Goal: Task Accomplishment & Management: Use online tool/utility

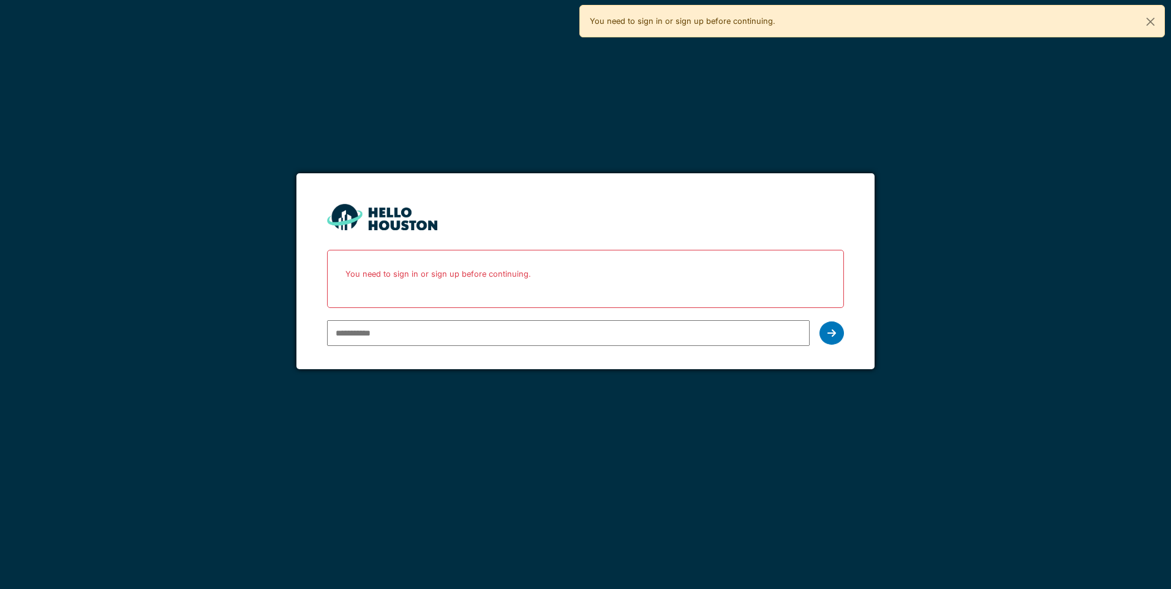
type input "**********"
click at [829, 335] on icon at bounding box center [832, 333] width 9 height 10
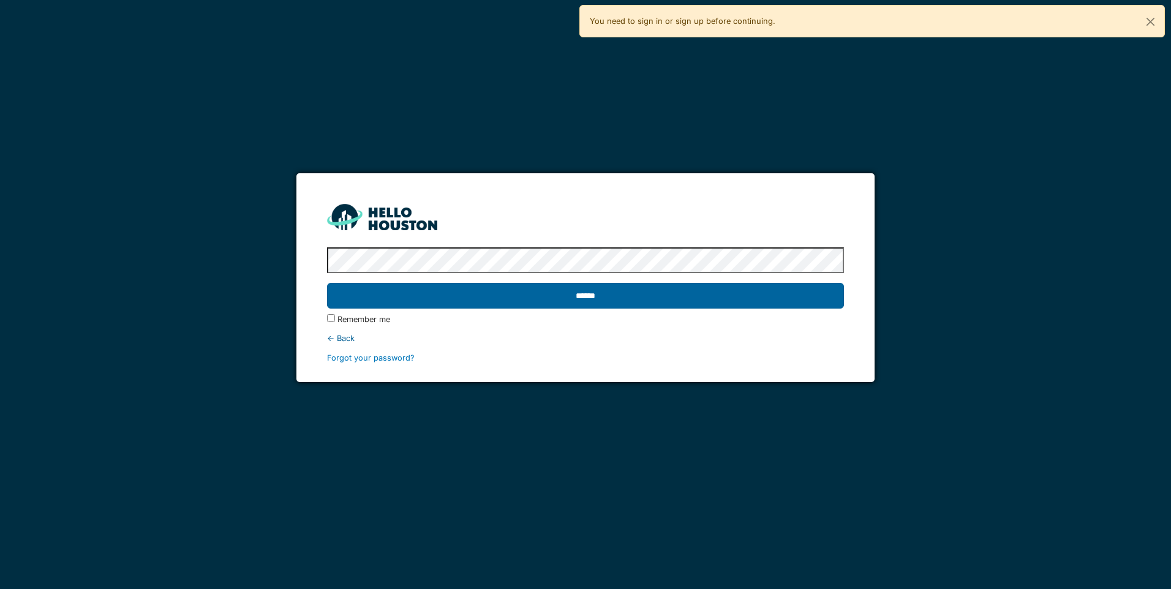
click at [709, 293] on input "******" at bounding box center [585, 296] width 516 height 26
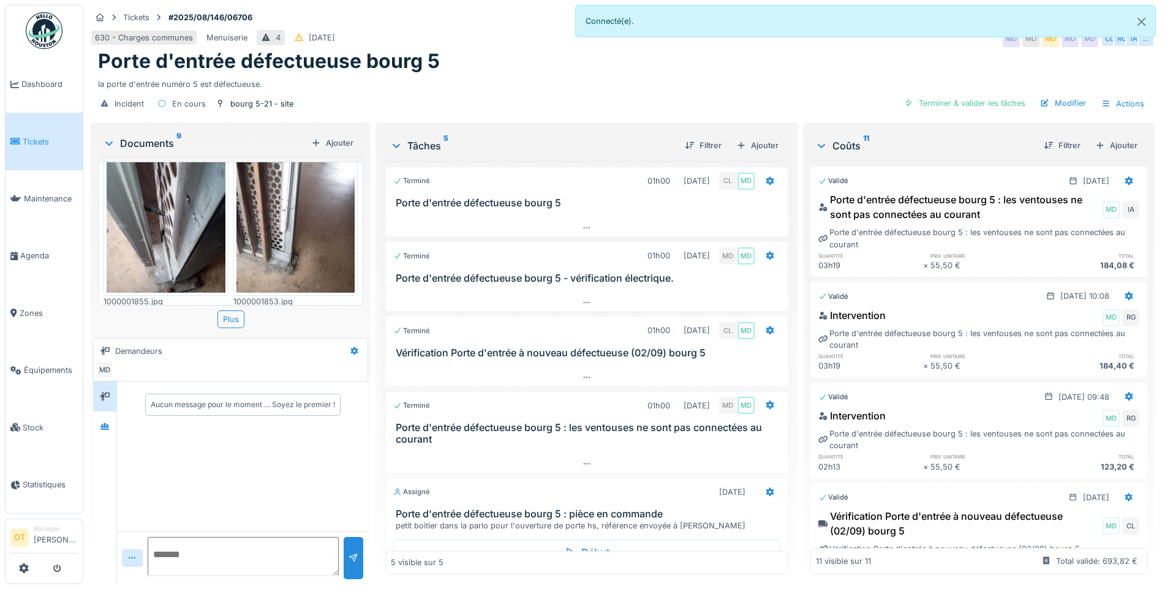
scroll to position [594, 0]
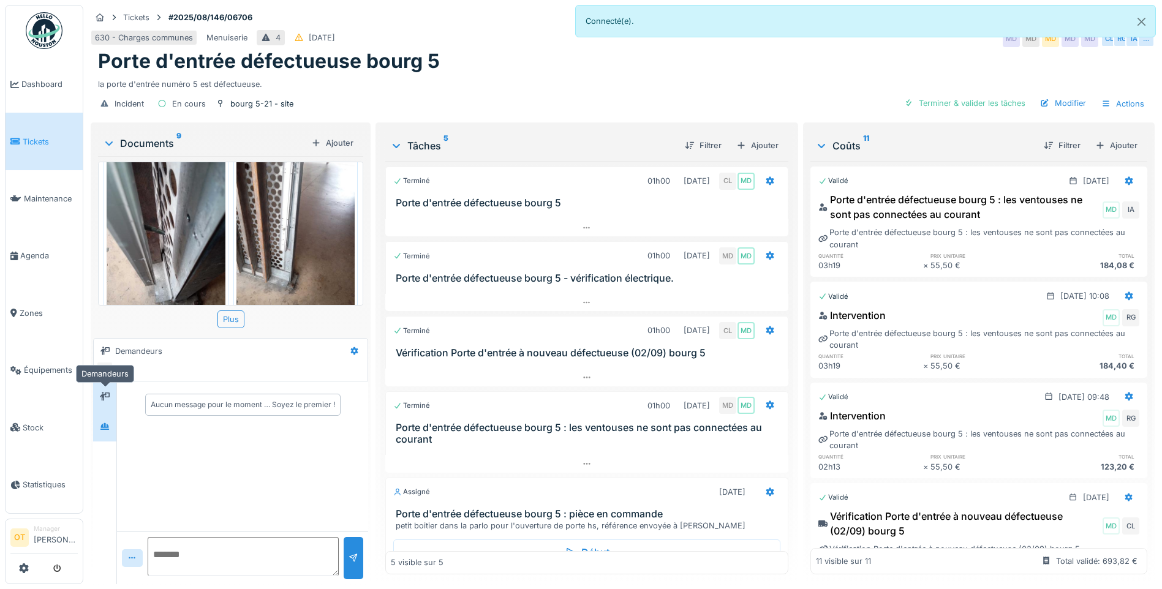
click at [96, 433] on div at bounding box center [105, 426] width 18 height 15
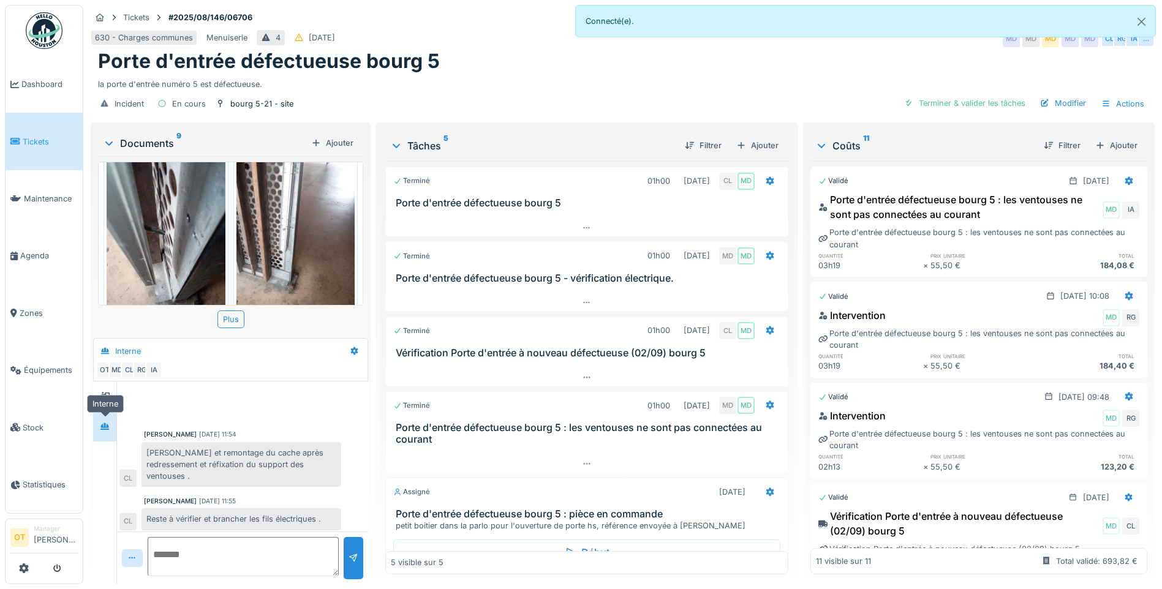
scroll to position [365, 0]
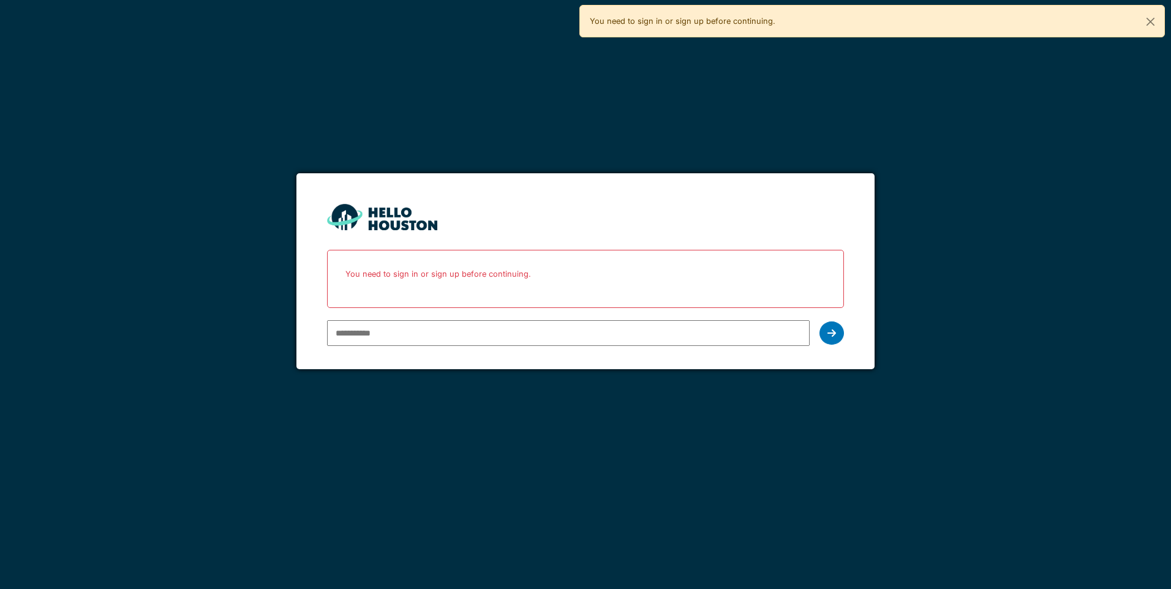
type input "**********"
click at [823, 335] on div at bounding box center [832, 333] width 25 height 23
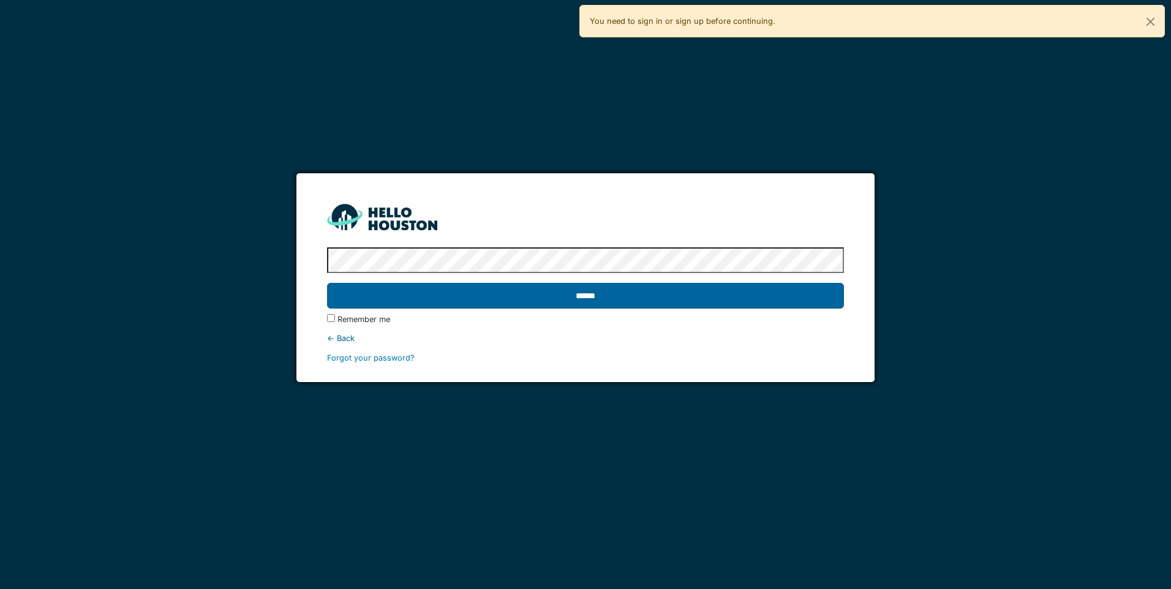
click at [771, 301] on input "******" at bounding box center [585, 296] width 516 height 26
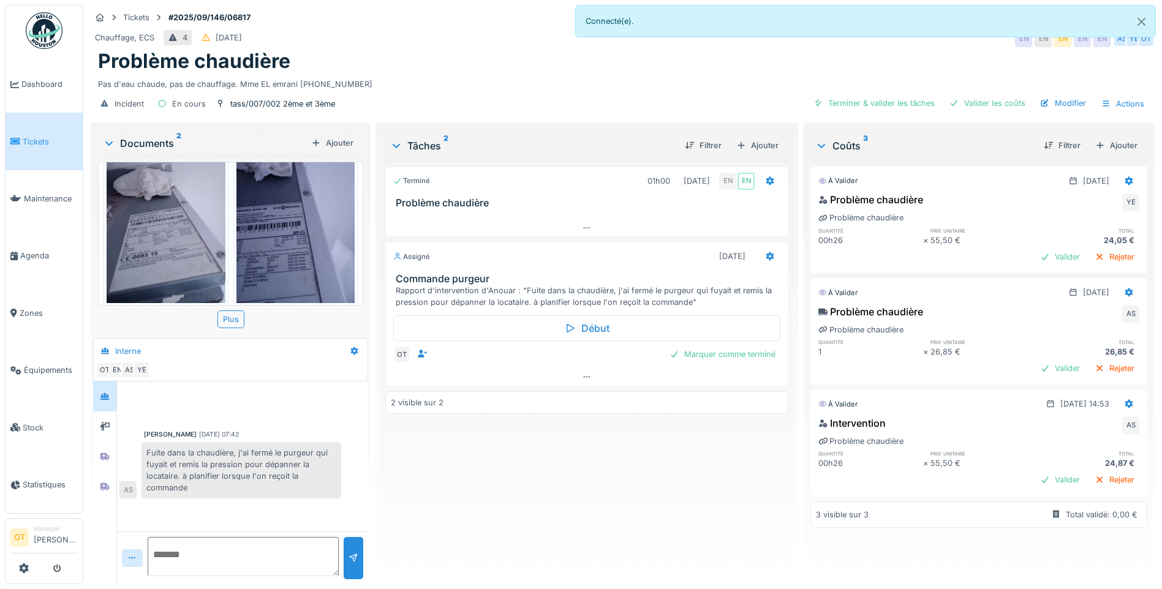
scroll to position [46, 0]
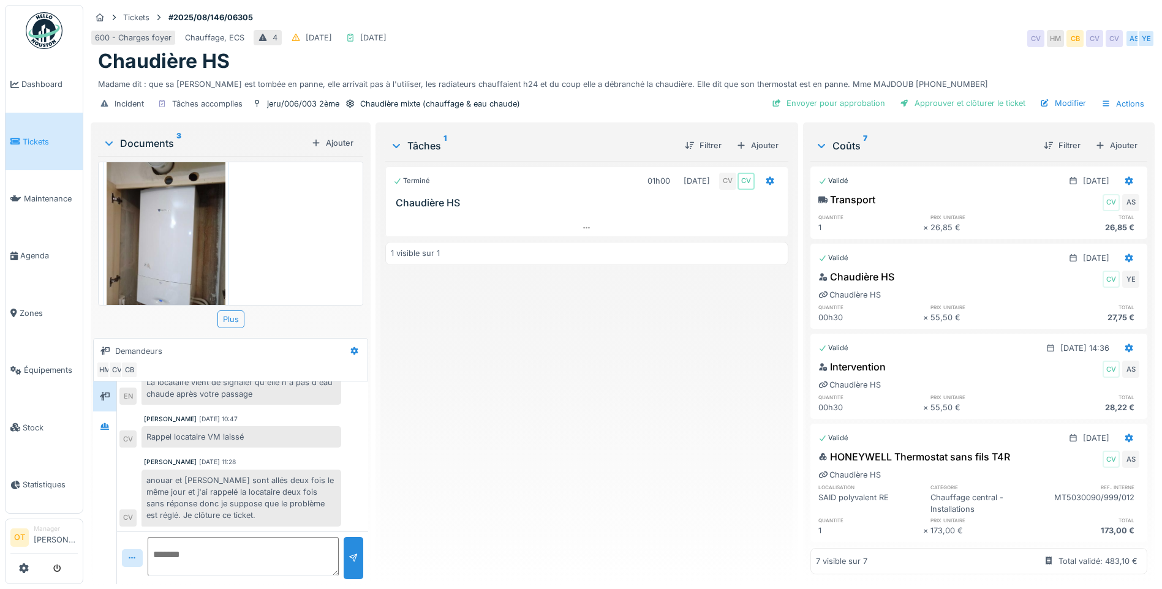
scroll to position [229, 0]
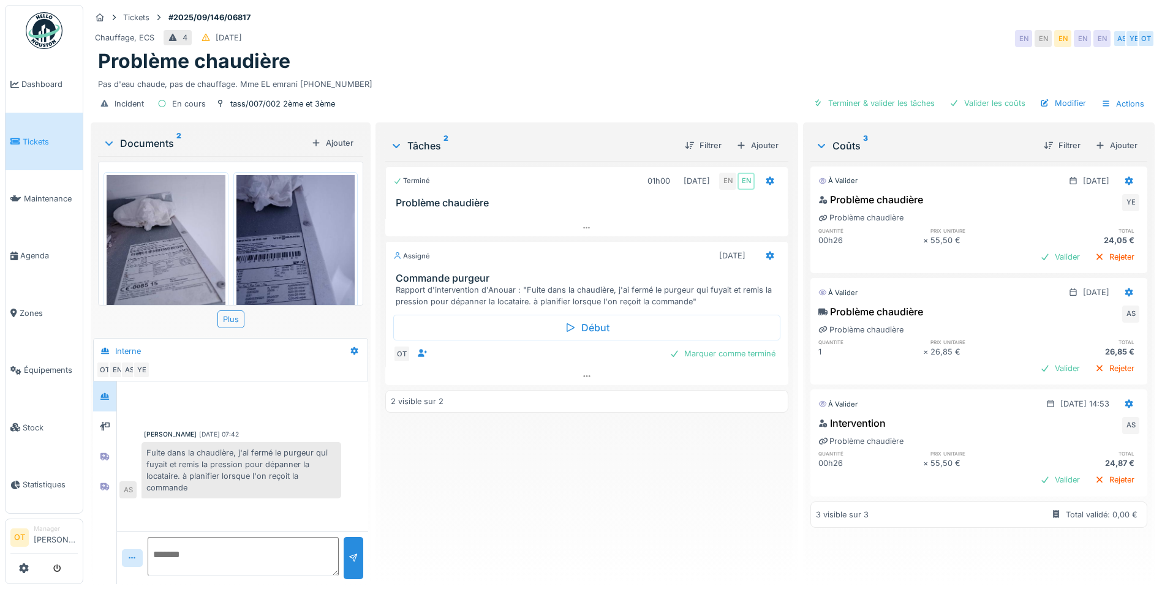
scroll to position [9, 0]
click at [111, 449] on div at bounding box center [105, 456] width 18 height 15
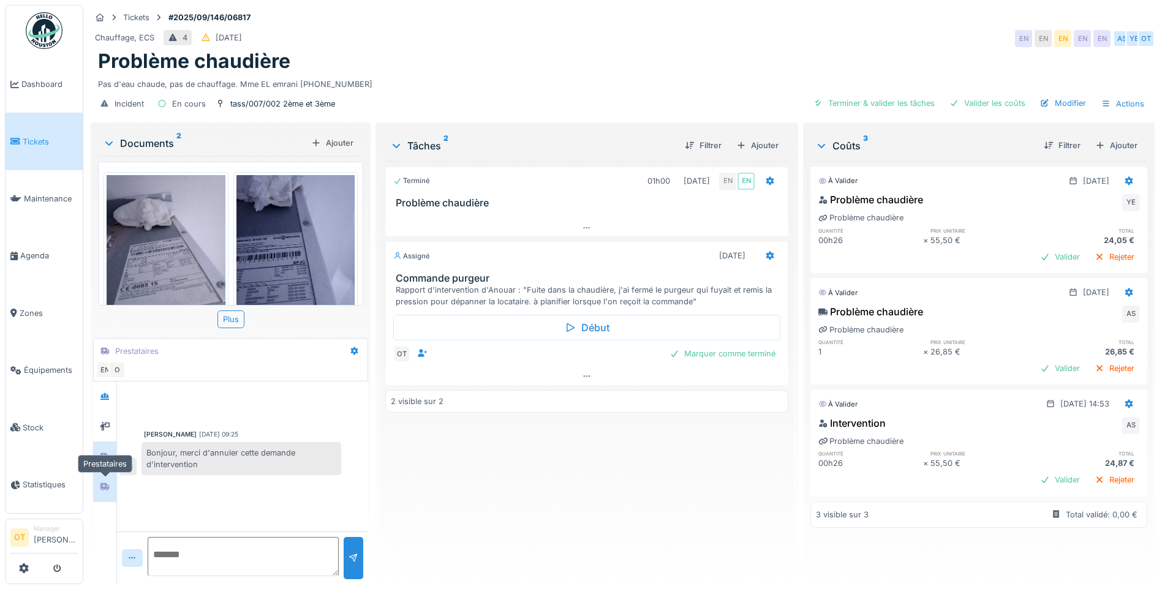
click at [108, 485] on div at bounding box center [105, 487] width 18 height 15
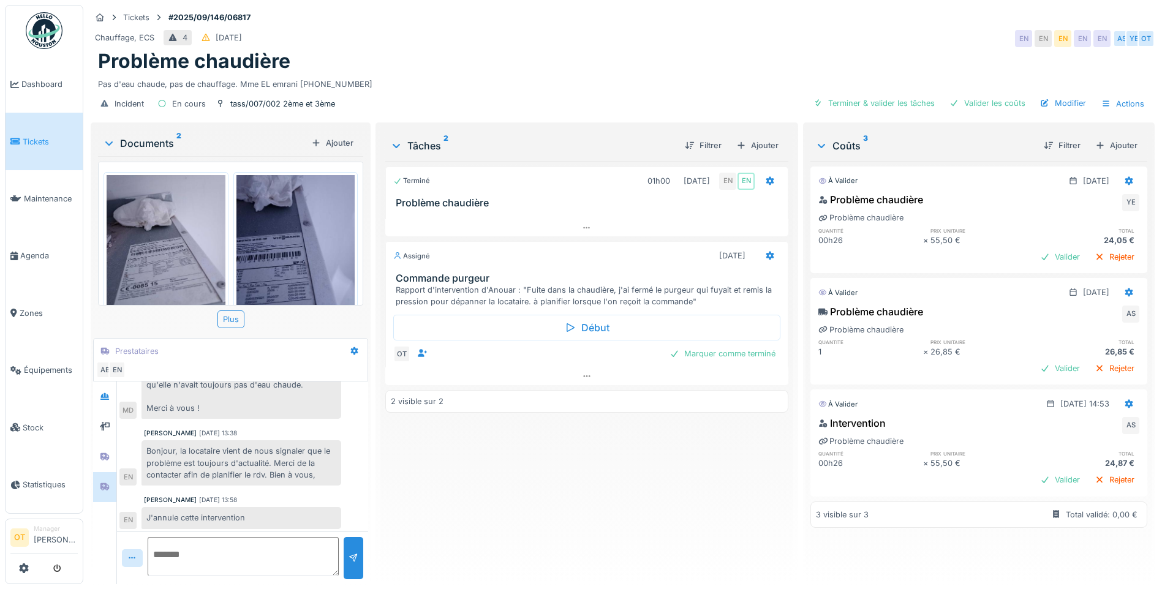
scroll to position [129, 0]
drag, startPoint x: 223, startPoint y: 540, endPoint x: 288, endPoint y: 535, distance: 65.1
click at [222, 540] on textarea at bounding box center [243, 556] width 191 height 39
click at [105, 398] on div at bounding box center [104, 397] width 23 height 30
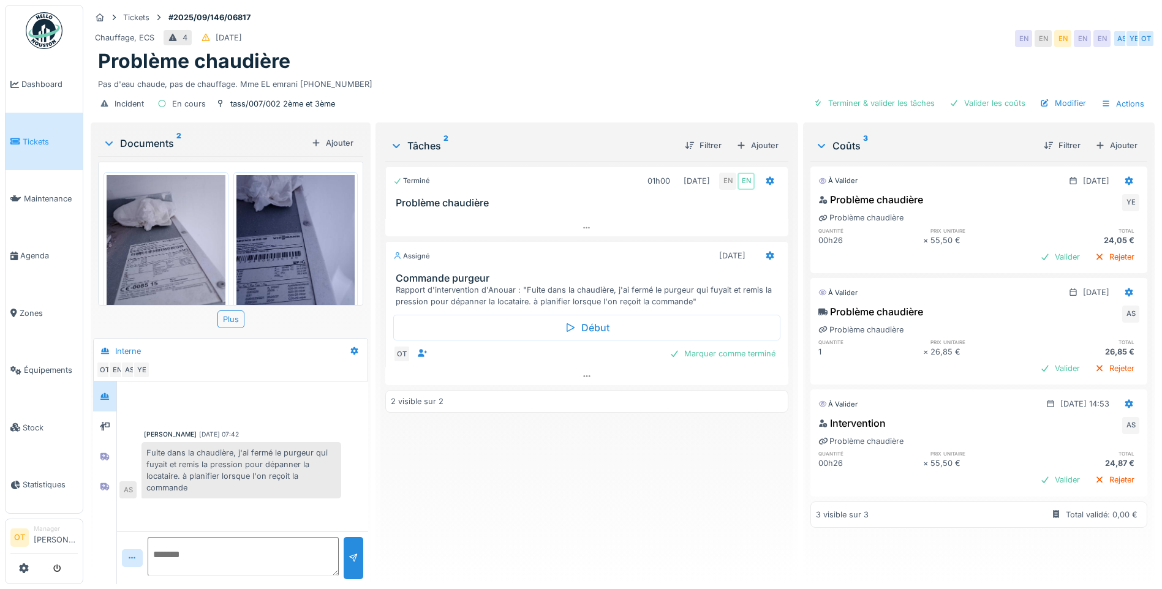
click at [243, 551] on textarea at bounding box center [243, 556] width 191 height 39
type textarea "**********"
click at [358, 542] on div at bounding box center [354, 558] width 20 height 42
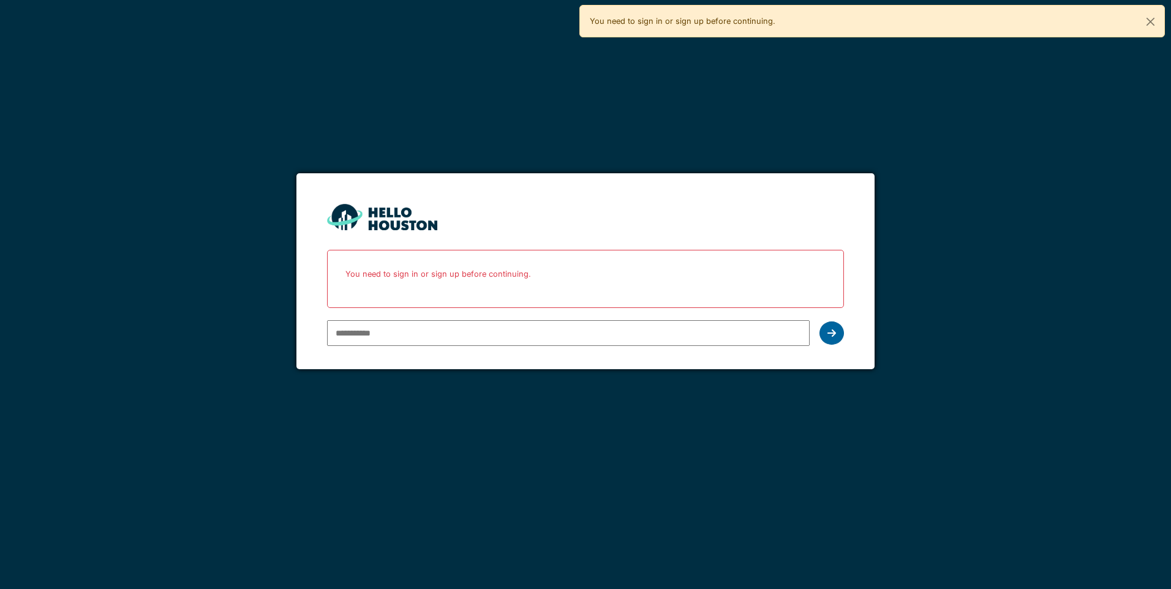
type input "**********"
click at [831, 331] on icon at bounding box center [832, 333] width 9 height 10
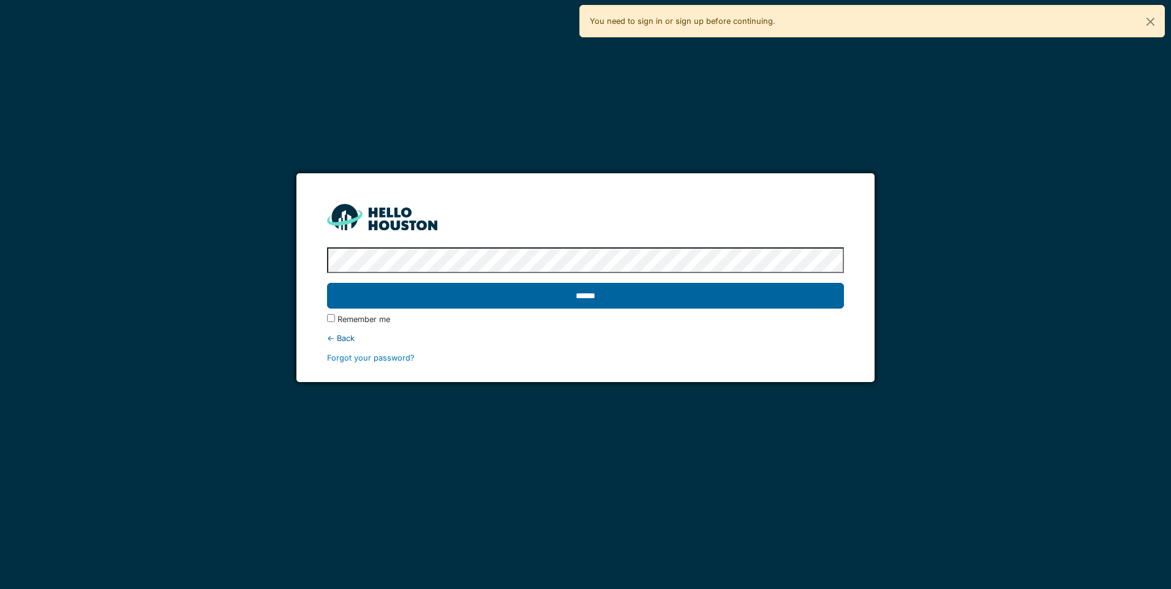
click at [576, 290] on input "******" at bounding box center [585, 296] width 516 height 26
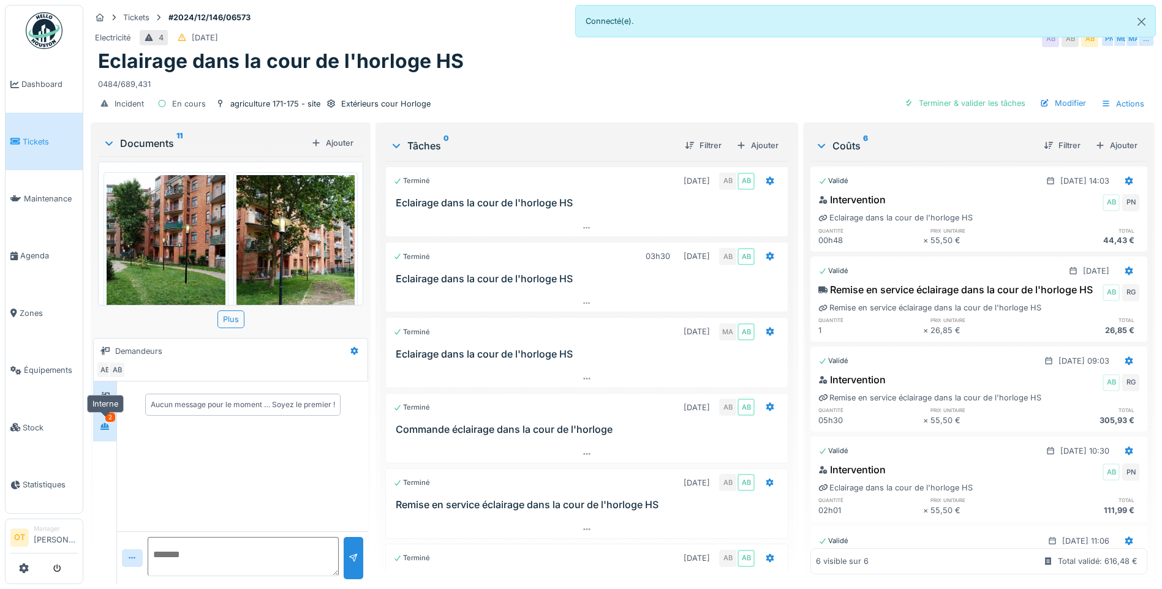
click at [111, 429] on div at bounding box center [105, 426] width 18 height 15
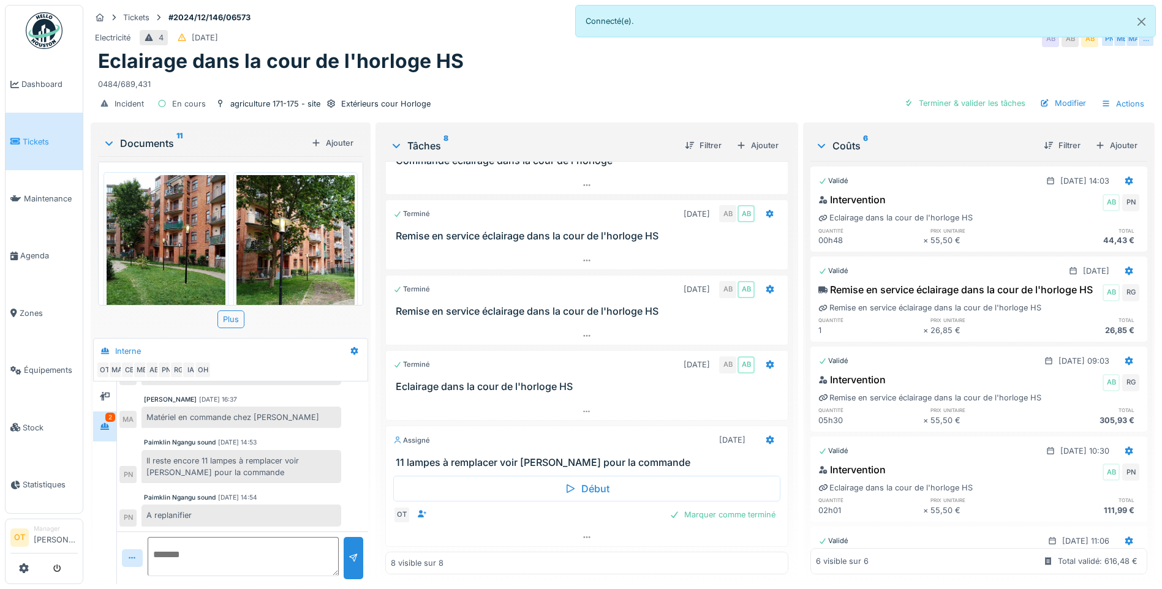
scroll to position [9, 0]
click at [589, 530] on div at bounding box center [587, 538] width 402 height 18
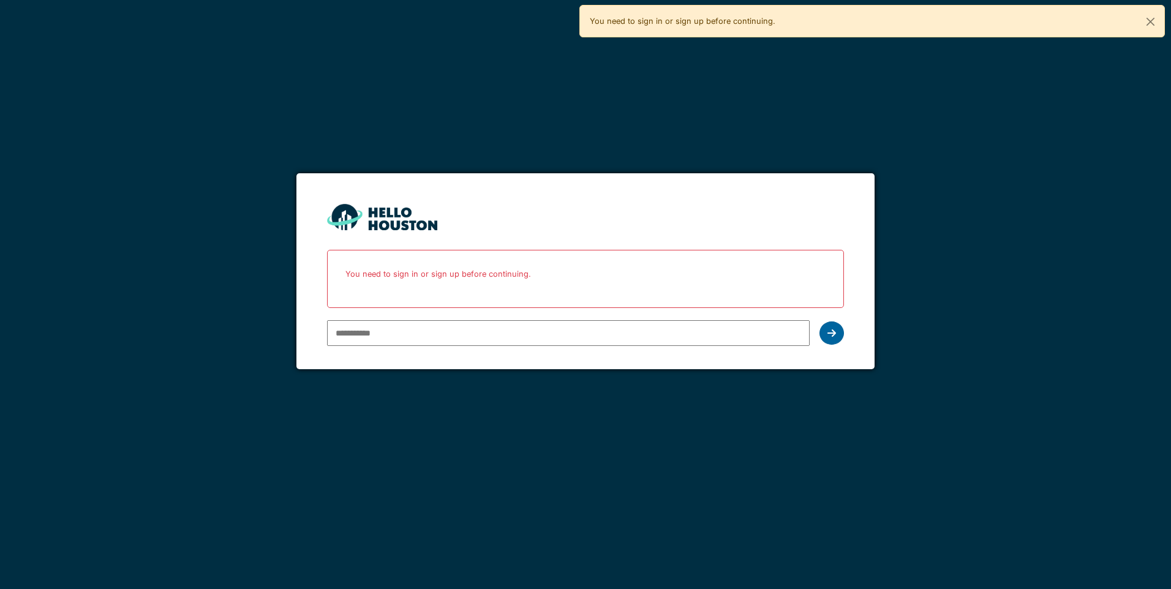
type input "**********"
click at [838, 333] on div at bounding box center [832, 333] width 25 height 23
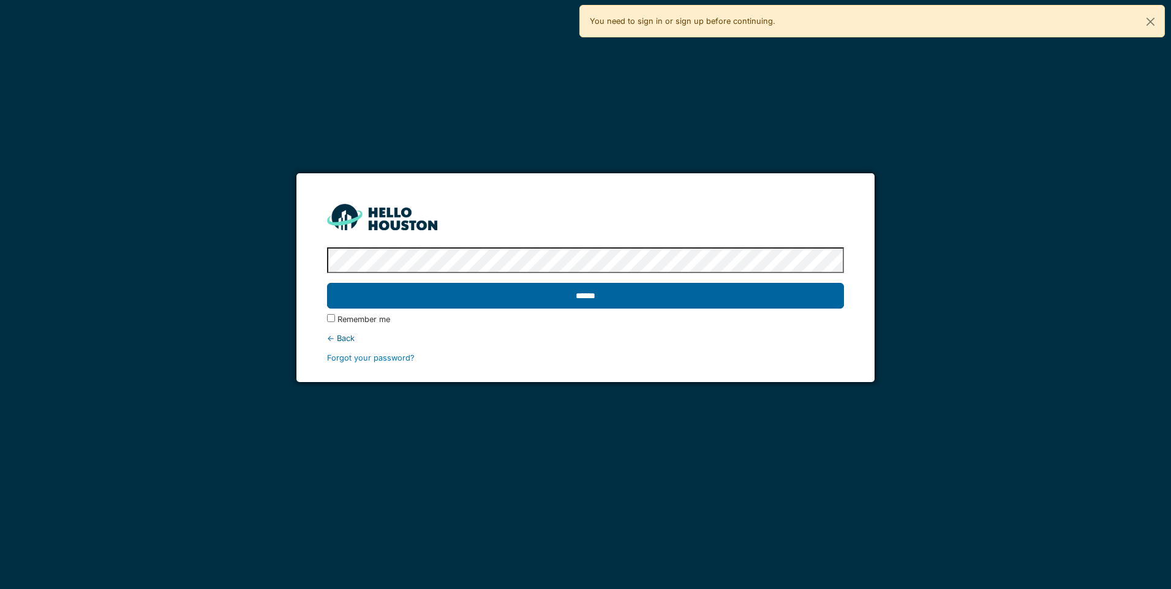
click at [719, 308] on input "******" at bounding box center [585, 296] width 516 height 26
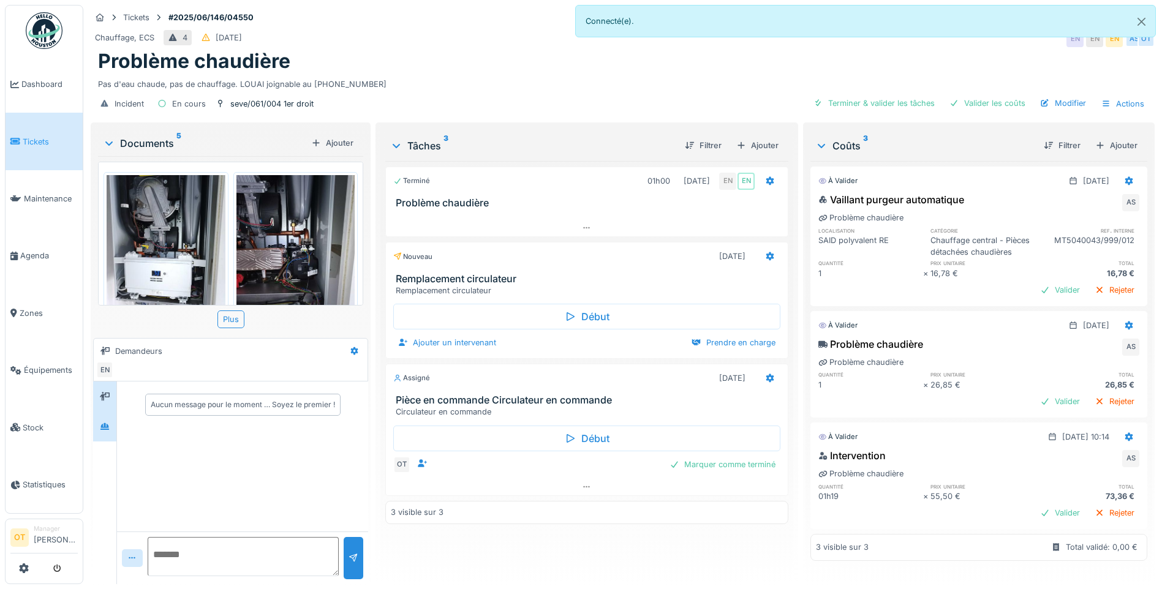
click at [107, 431] on div at bounding box center [105, 427] width 10 height 12
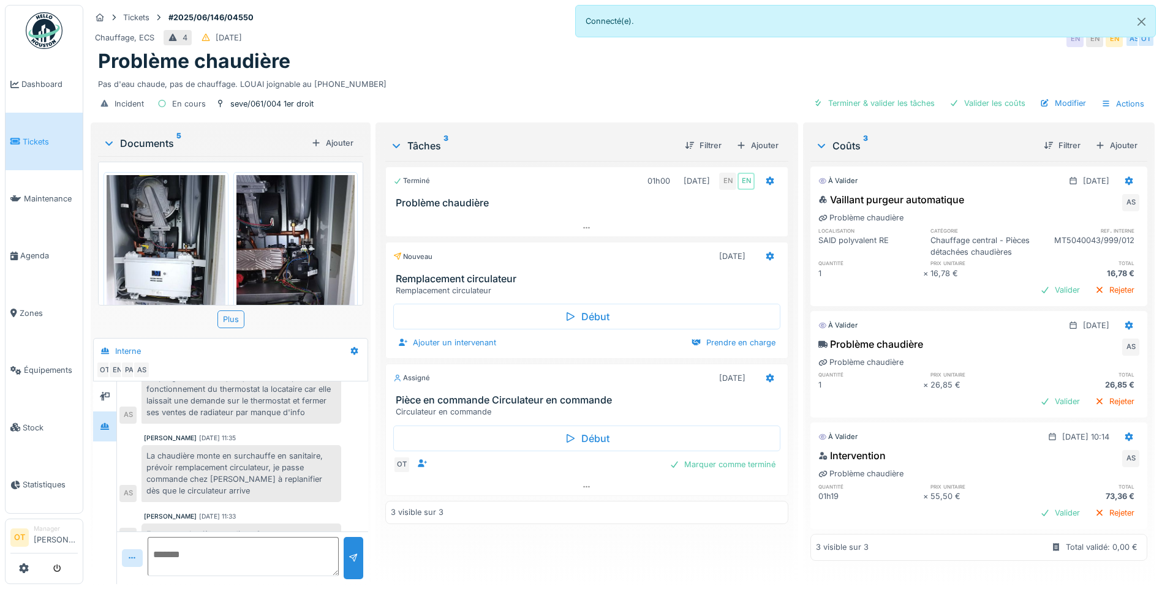
scroll to position [88, 0]
click at [162, 255] on img at bounding box center [166, 254] width 119 height 158
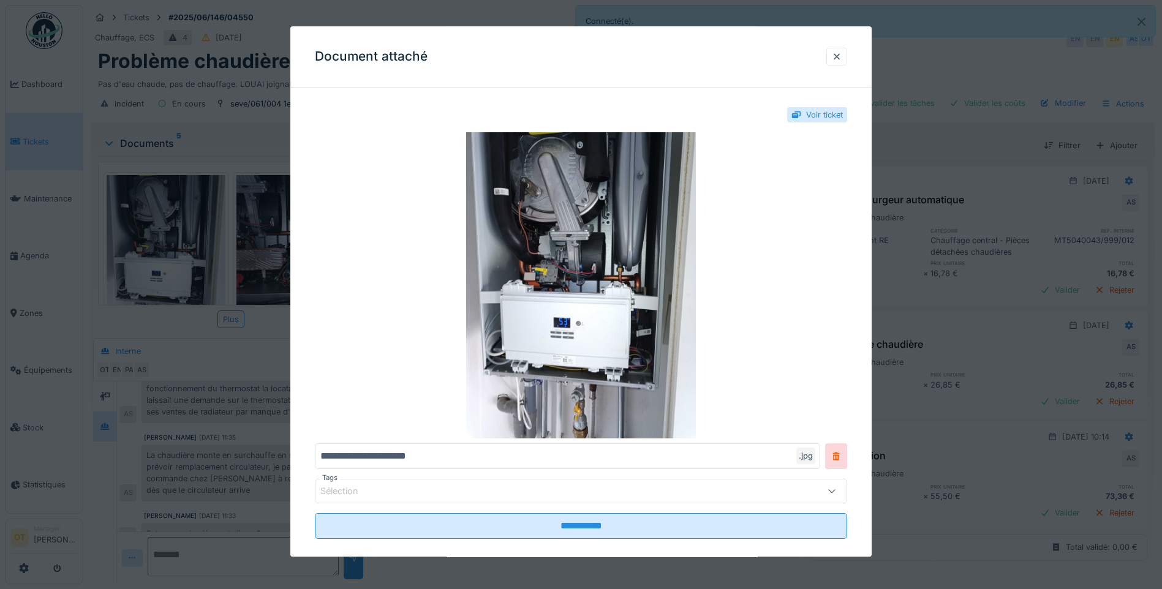
click at [232, 343] on div at bounding box center [581, 294] width 1162 height 589
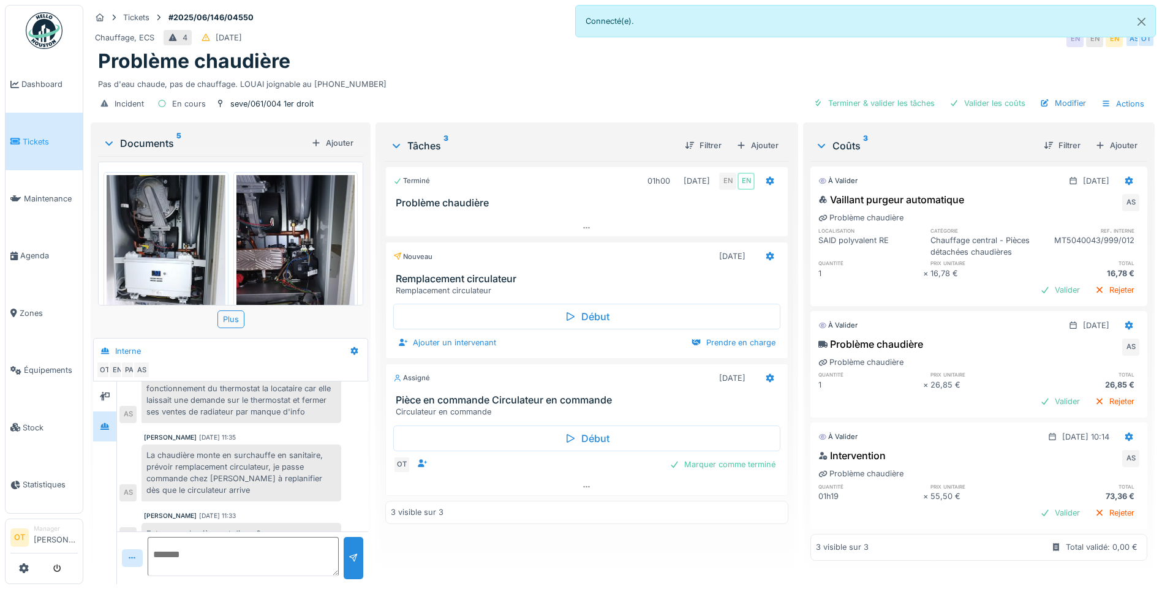
click at [285, 255] on img at bounding box center [295, 254] width 119 height 158
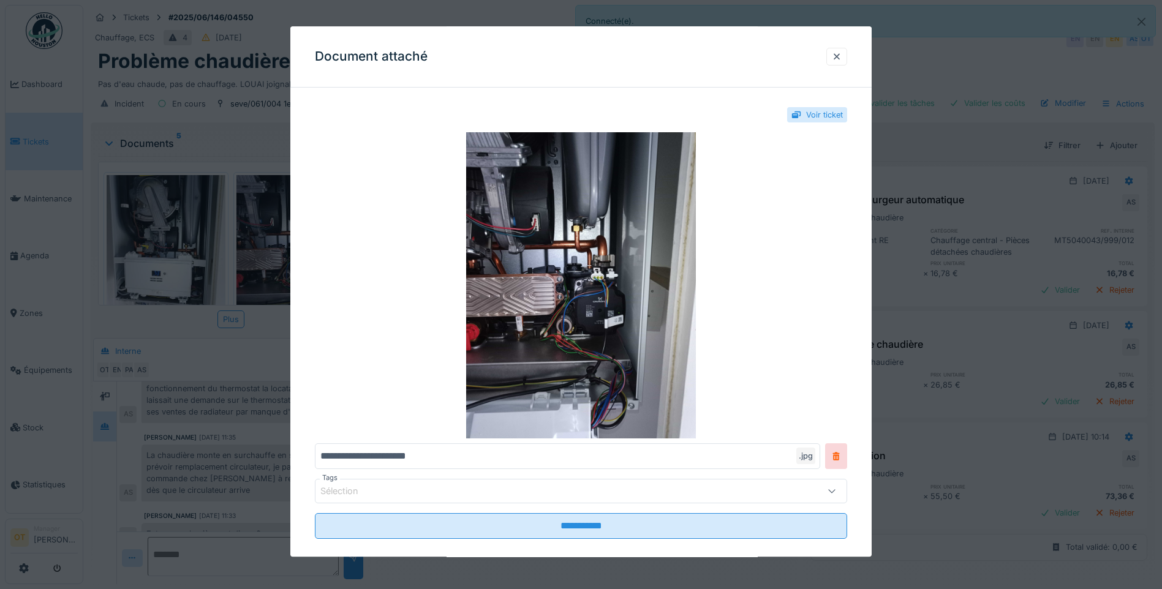
click at [273, 365] on div at bounding box center [581, 294] width 1162 height 589
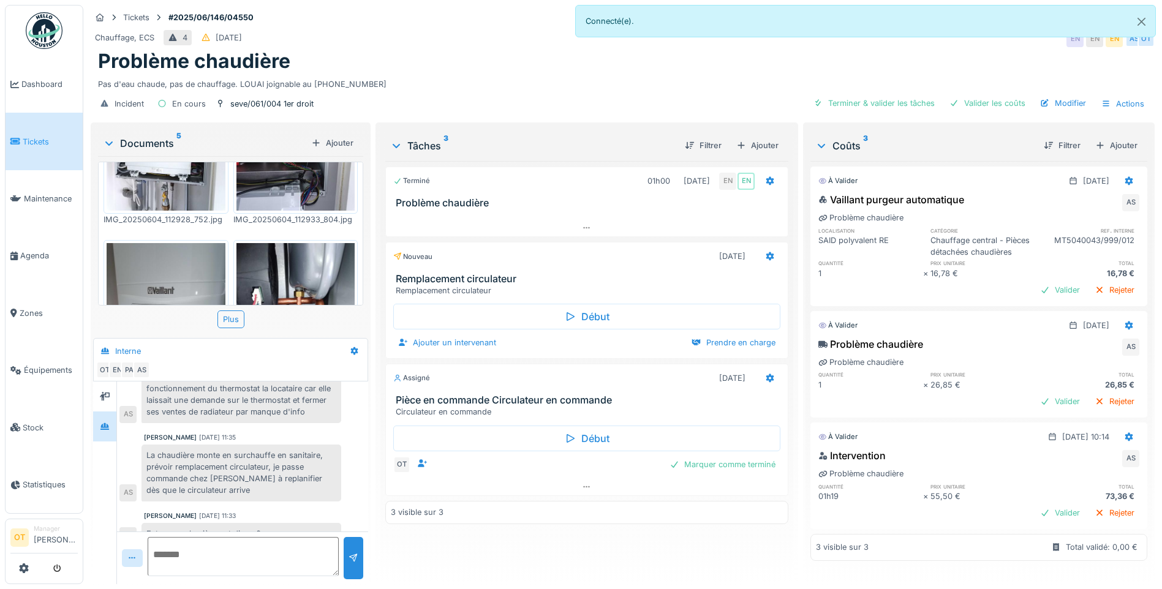
scroll to position [245, 0]
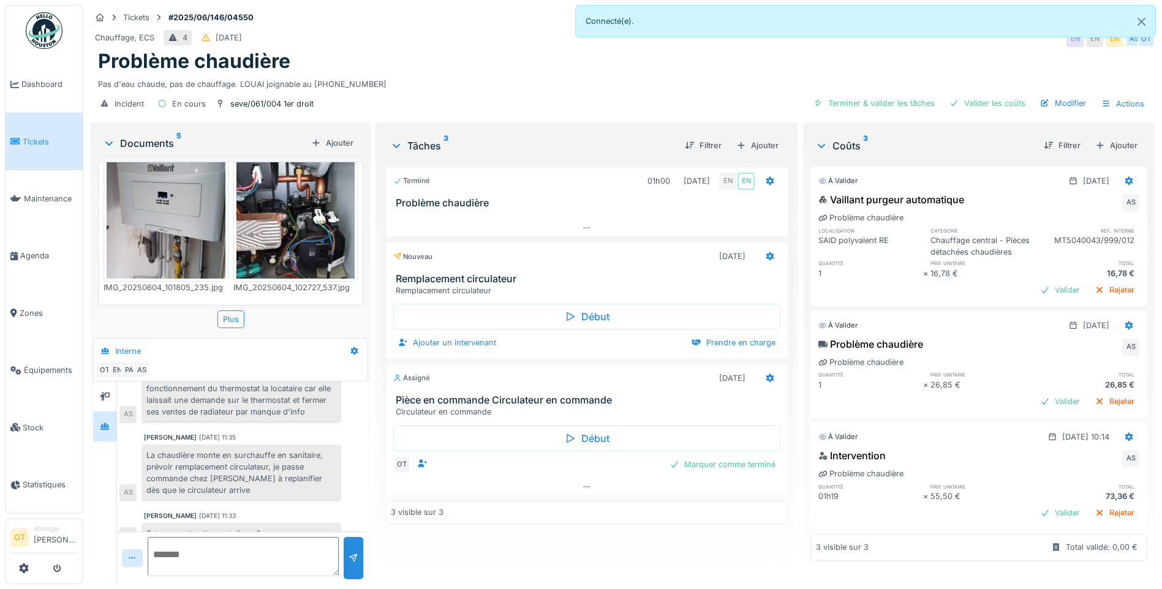
click at [294, 230] on img at bounding box center [295, 200] width 119 height 158
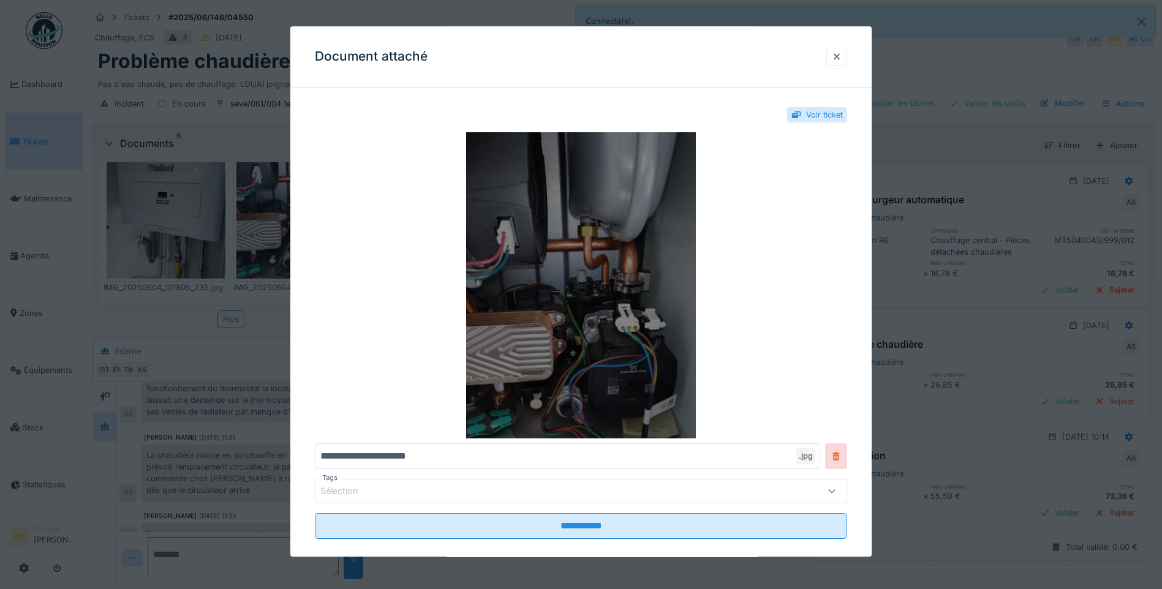
click at [640, 351] on img at bounding box center [581, 285] width 532 height 306
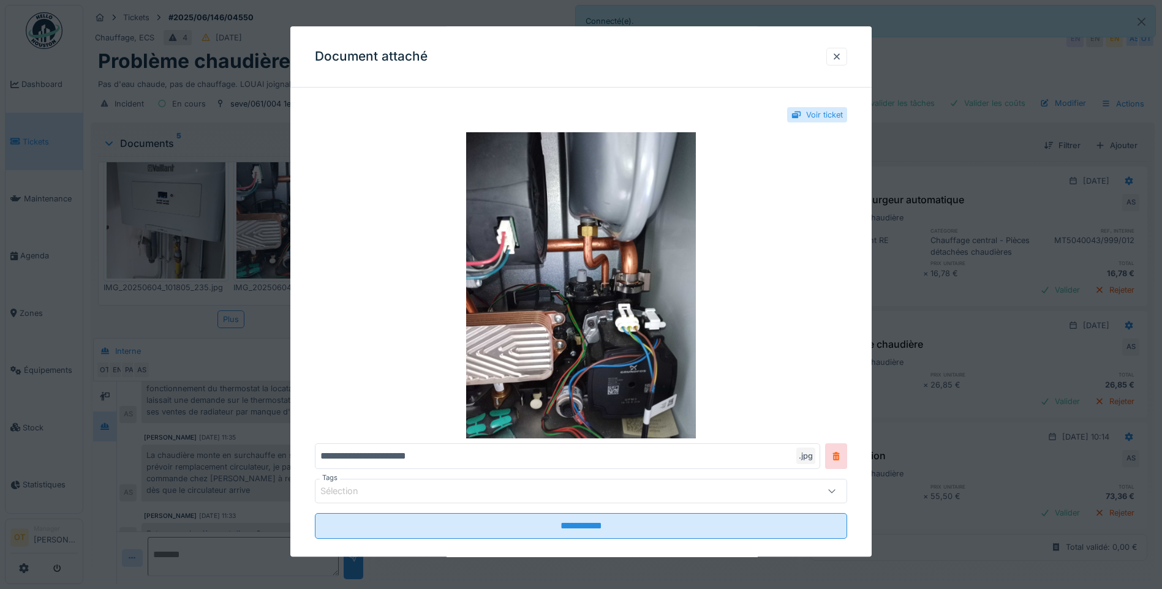
click at [248, 224] on div at bounding box center [581, 294] width 1162 height 589
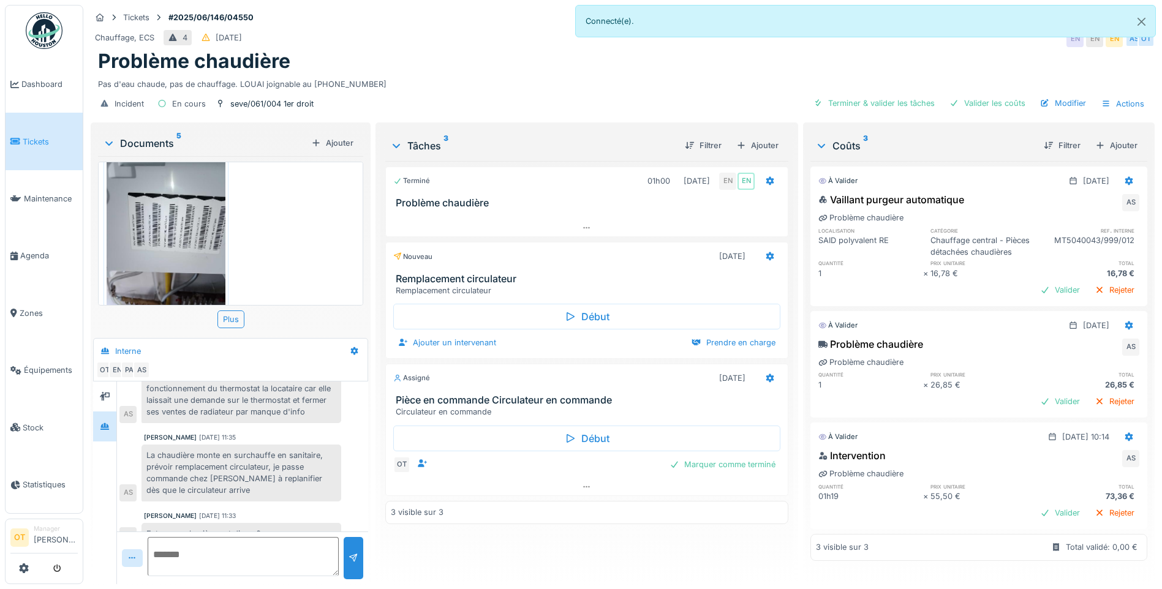
scroll to position [412, 0]
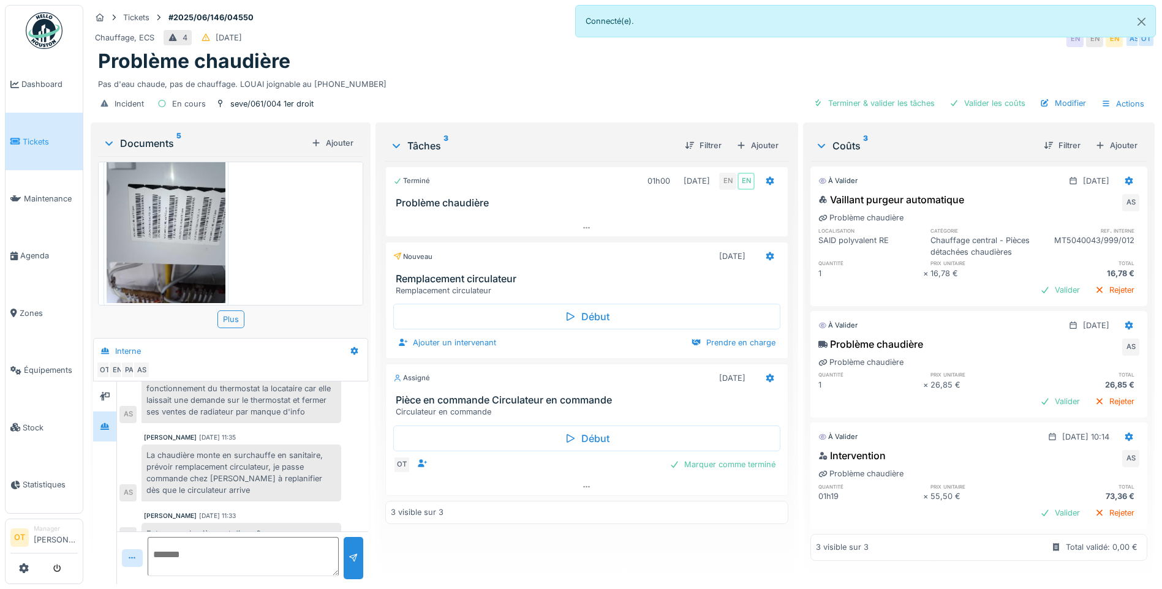
click at [198, 218] on img at bounding box center [166, 224] width 119 height 158
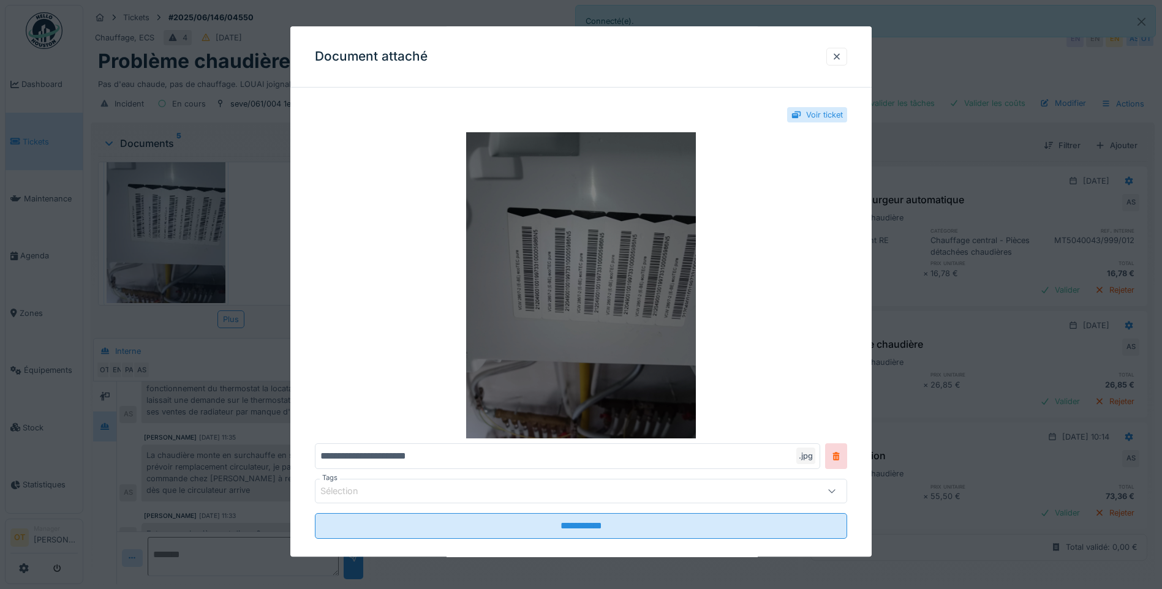
click at [472, 249] on img at bounding box center [581, 285] width 532 height 306
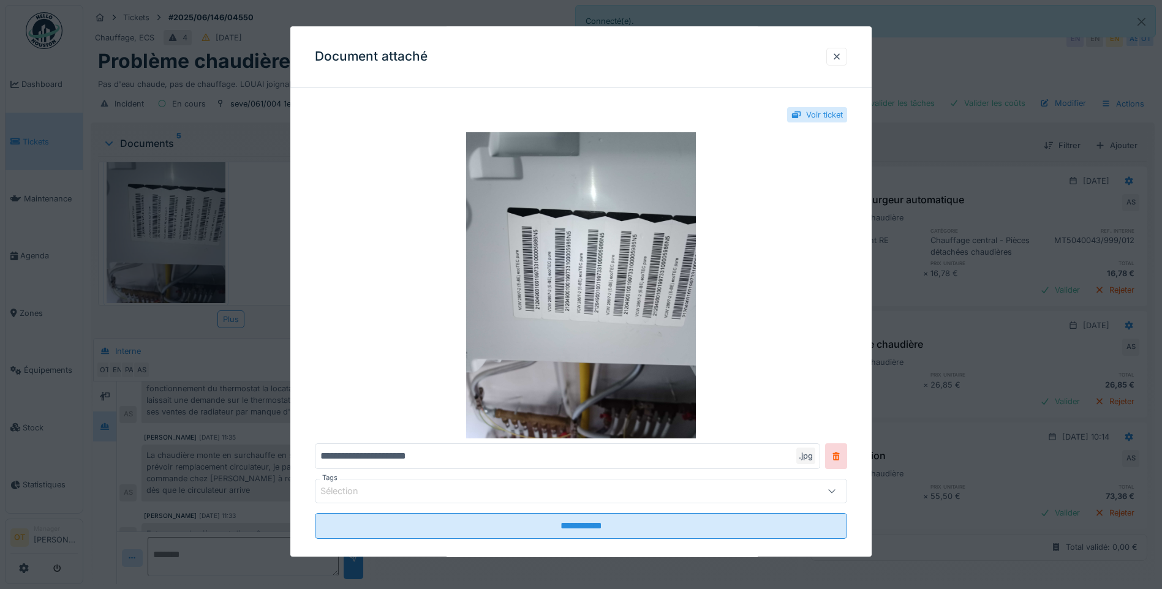
click at [223, 211] on div at bounding box center [581, 294] width 1162 height 589
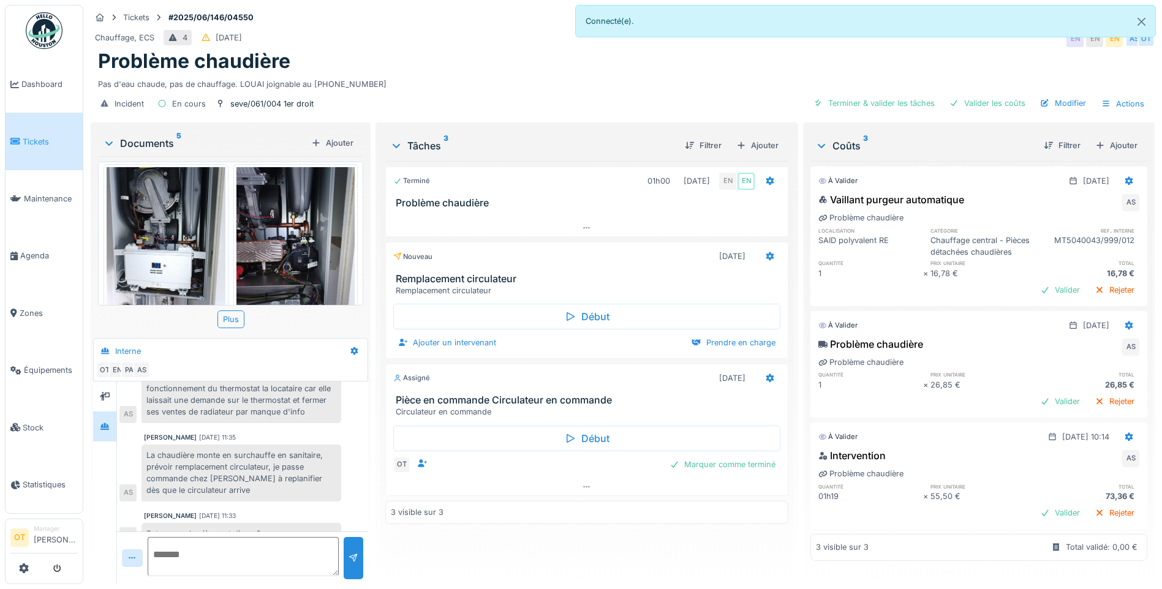
scroll to position [0, 0]
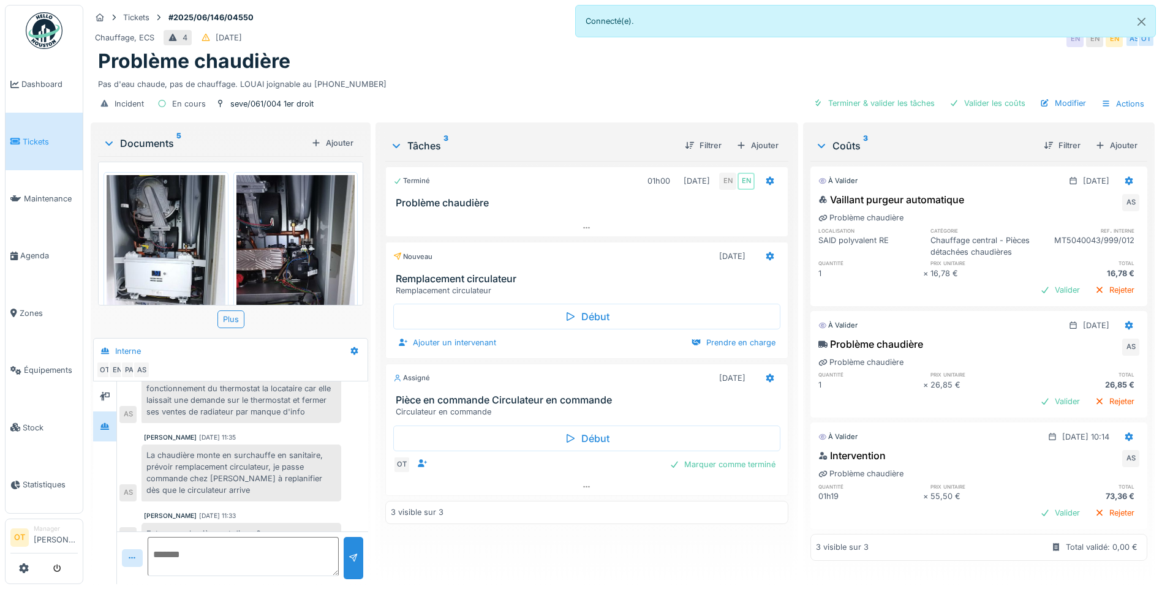
click at [195, 241] on img at bounding box center [166, 254] width 119 height 158
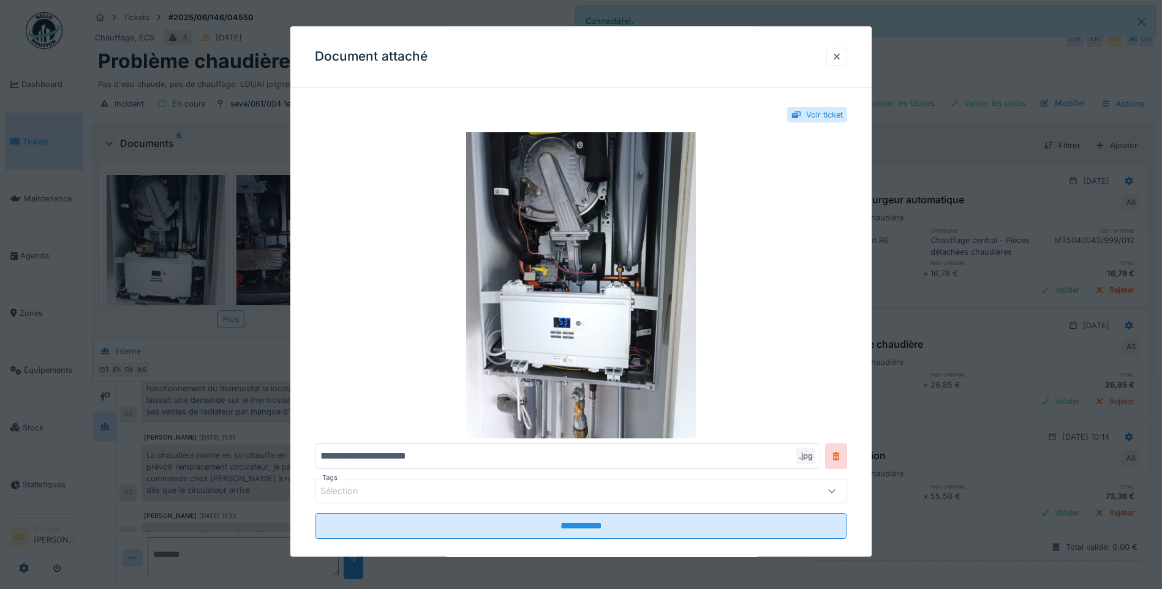
click at [195, 241] on div at bounding box center [581, 294] width 1162 height 589
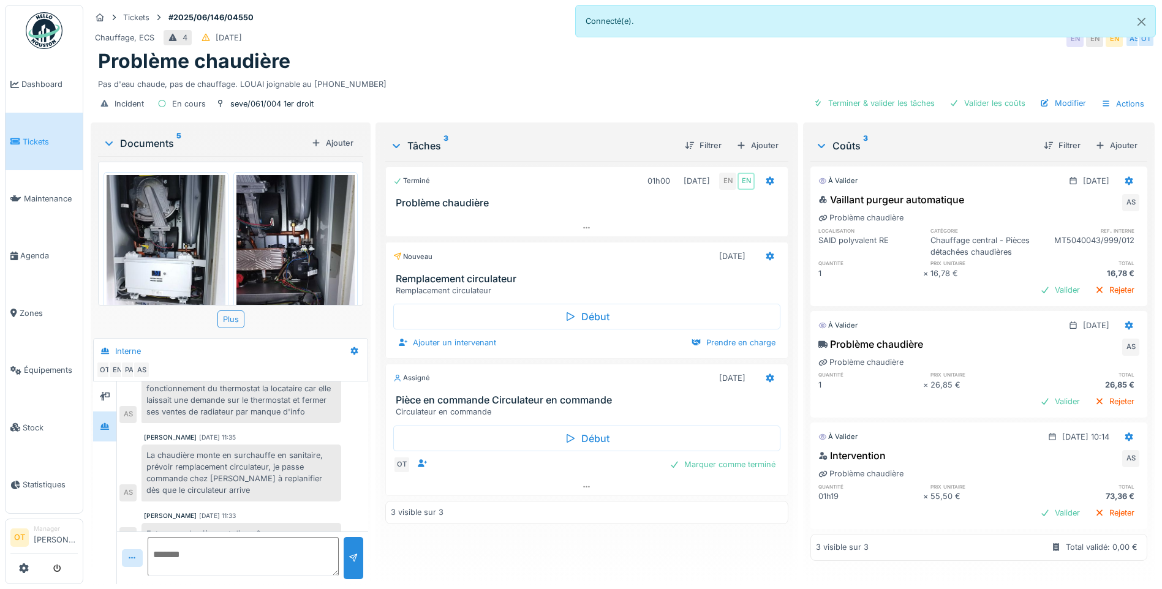
scroll to position [61, 0]
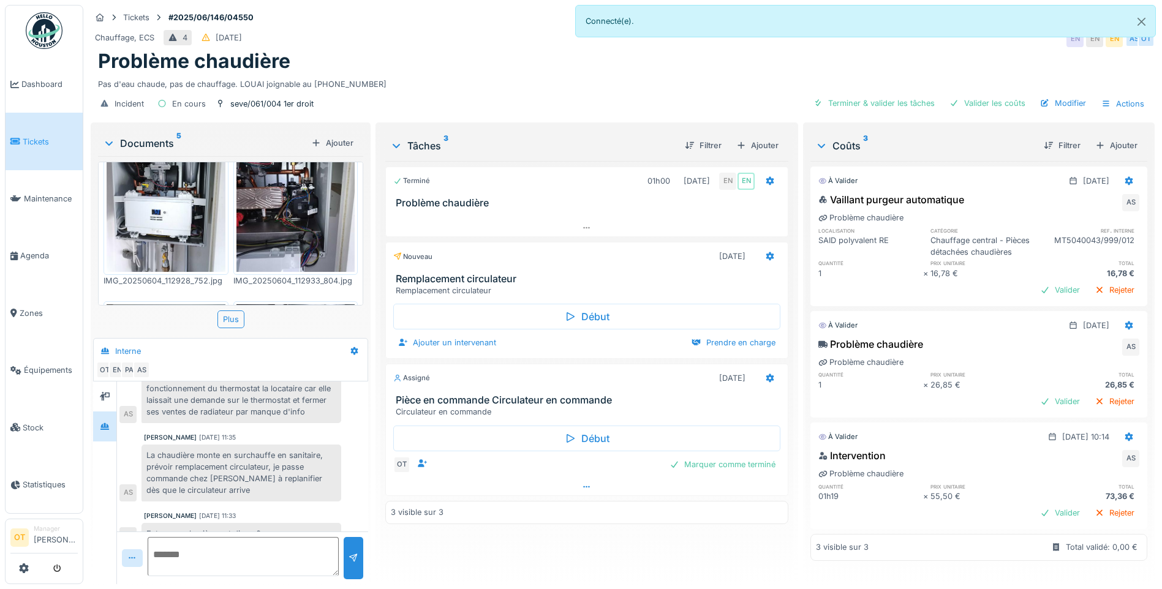
drag, startPoint x: 950, startPoint y: 308, endPoint x: 579, endPoint y: 489, distance: 413.2
click at [582, 489] on icon at bounding box center [587, 487] width 10 height 8
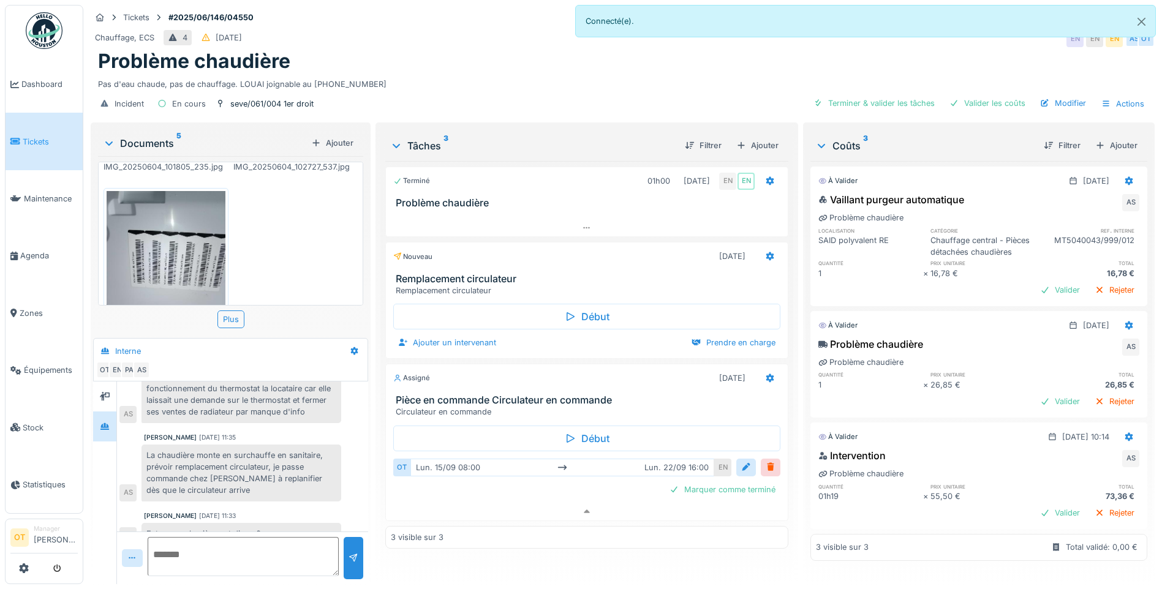
scroll to position [412, 0]
